Goal: Find specific page/section: Find specific page/section

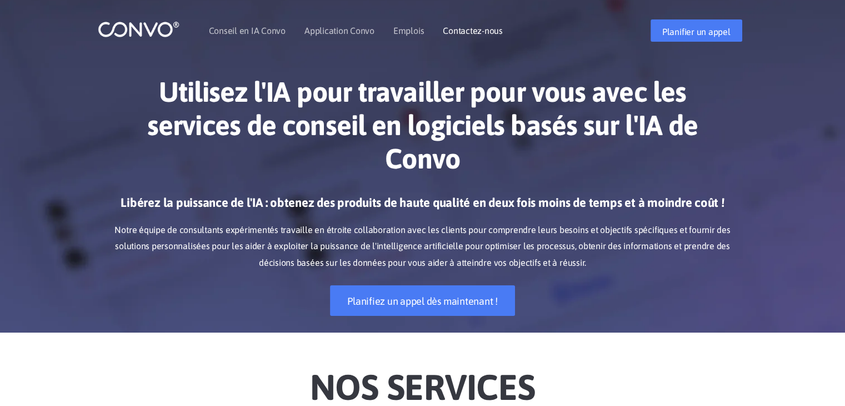
click at [453, 35] on font "Contactez-nous" at bounding box center [473, 31] width 60 height 10
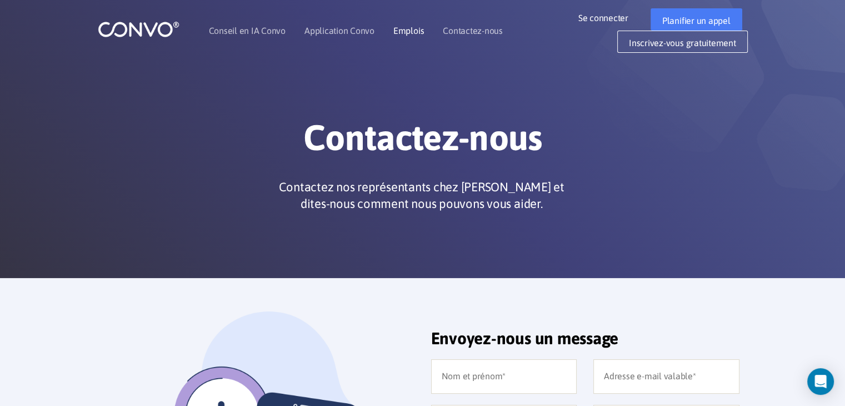
click at [403, 32] on font "Emplois" at bounding box center [408, 31] width 31 height 10
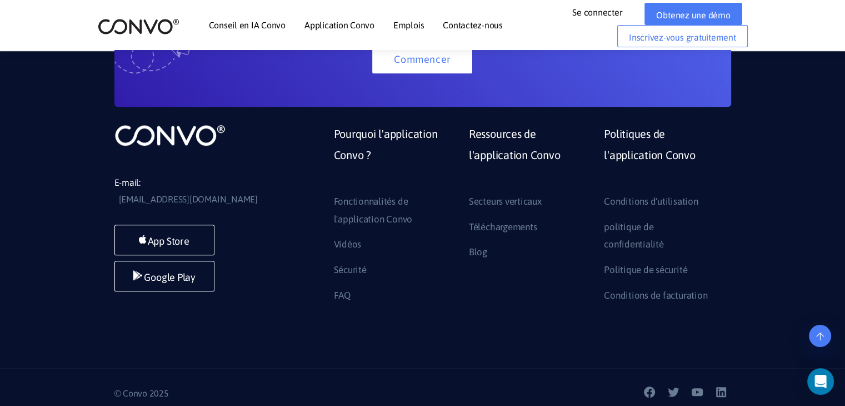
scroll to position [913, 0]
